Goal: Contribute content: Add original content to the website for others to see

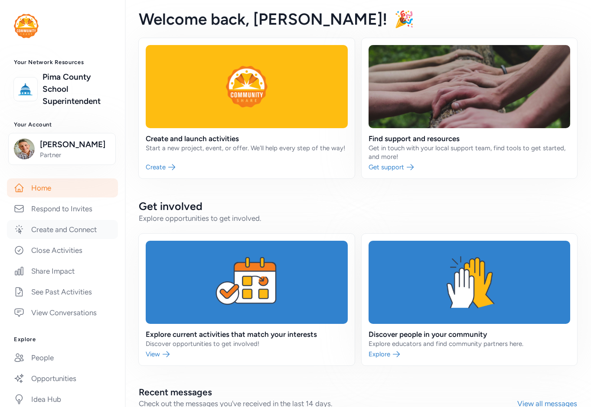
click at [61, 229] on link "Create and Connect" at bounding box center [62, 229] width 111 height 19
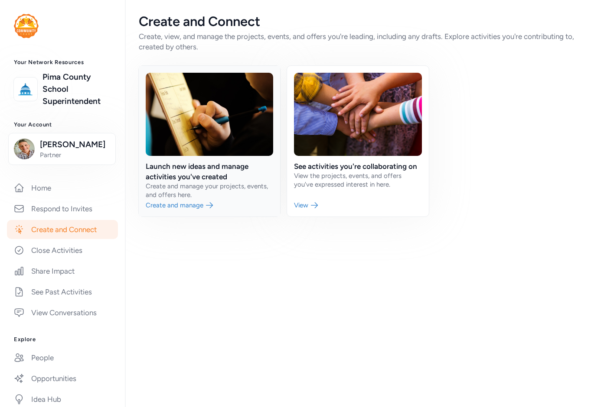
click at [244, 193] on link at bounding box center [209, 141] width 141 height 151
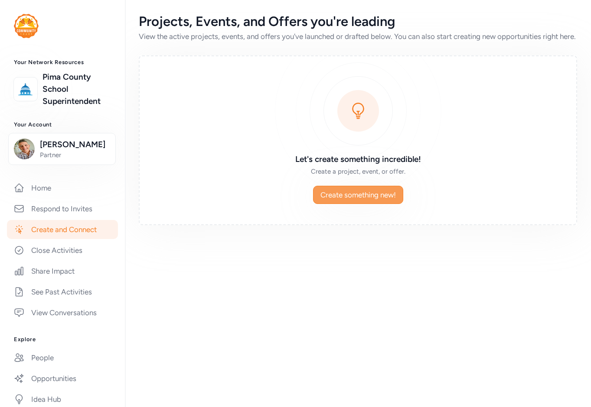
click at [340, 200] on span "Create something new!" at bounding box center [357, 195] width 75 height 10
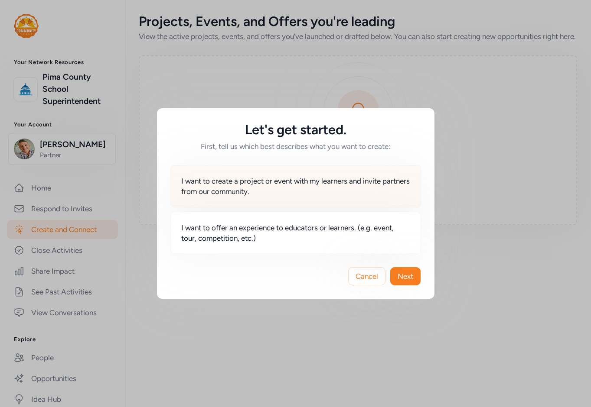
click at [276, 188] on span "I want to create a project or event with my learners and invite partners from o…" at bounding box center [295, 186] width 229 height 21
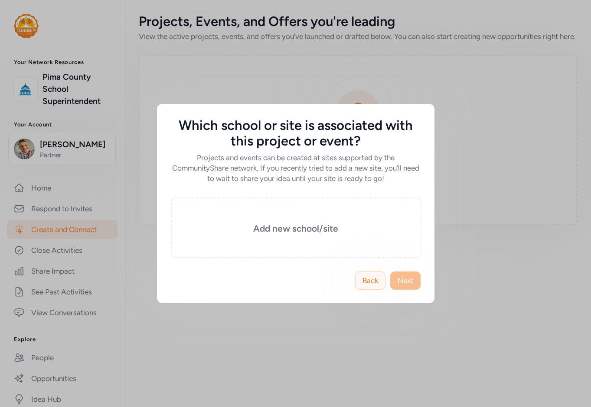
click at [373, 281] on span "Back" at bounding box center [370, 281] width 16 height 10
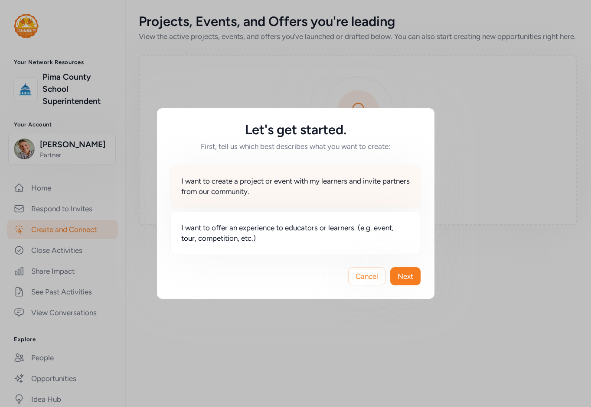
click at [279, 190] on span "I want to create a project or event with my learners and invite partners from o…" at bounding box center [295, 186] width 229 height 21
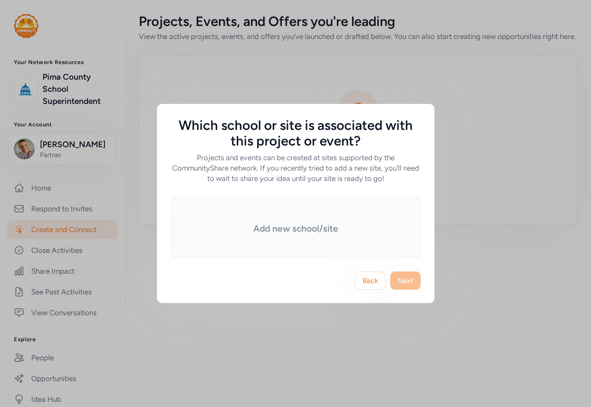
click at [326, 234] on h3 "Add new school/site" at bounding box center [295, 229] width 206 height 12
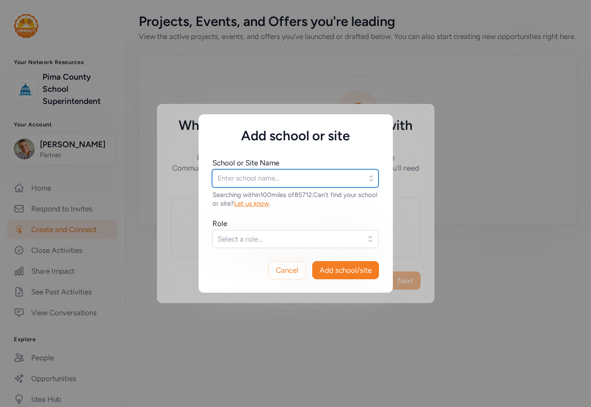
click at [242, 179] on input "text" at bounding box center [295, 178] width 166 height 18
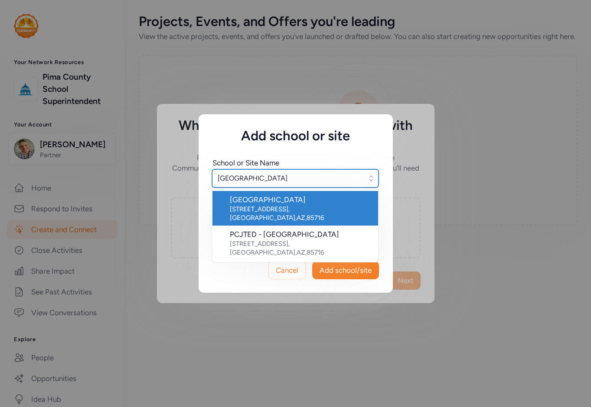
type input "[GEOGRAPHIC_DATA]"
click at [252, 204] on div "[GEOGRAPHIC_DATA]" at bounding box center [300, 200] width 141 height 10
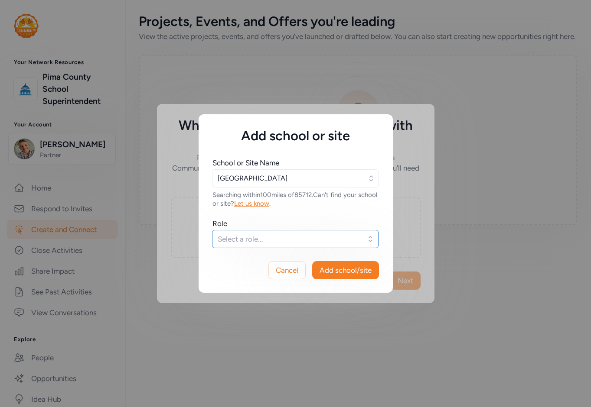
click at [242, 238] on span "Select a role..." at bounding box center [288, 239] width 143 height 10
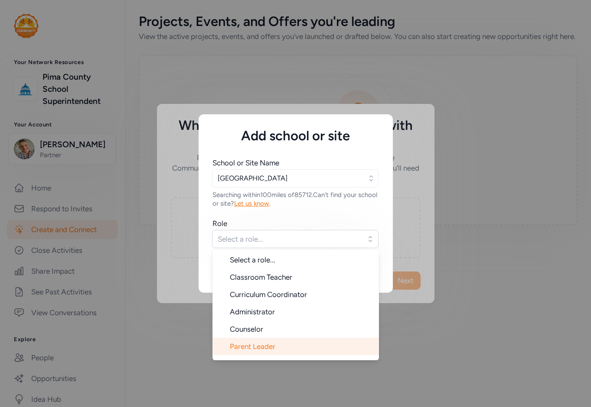
scroll to position [14, 0]
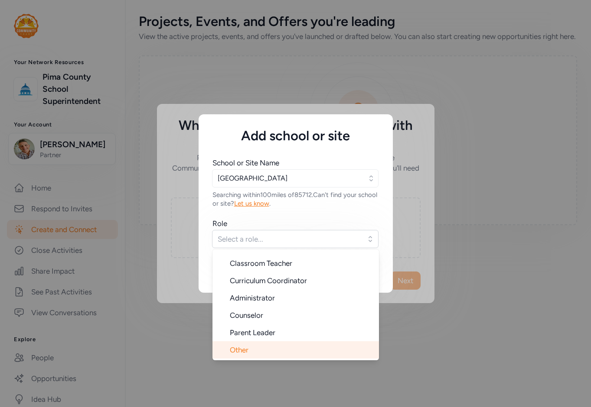
click at [242, 353] on span "Other" at bounding box center [239, 350] width 19 height 9
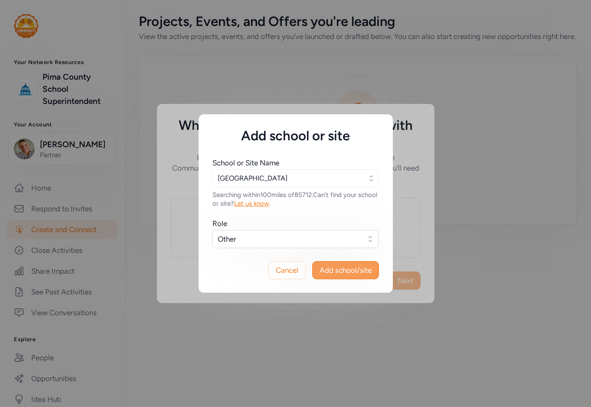
click at [359, 269] on span "Add school/site" at bounding box center [345, 270] width 52 height 10
